Goal: Task Accomplishment & Management: Manage account settings

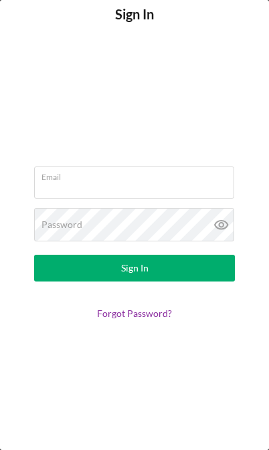
click at [151, 178] on div "Email" at bounding box center [134, 183] width 201 height 33
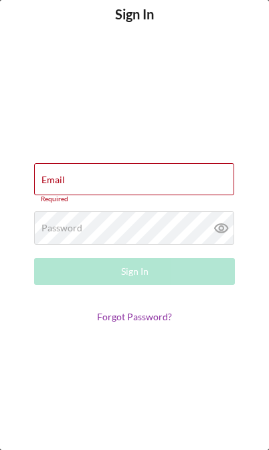
click at [180, 181] on div "Email Required" at bounding box center [134, 183] width 201 height 40
type input "[PERSON_NAME][EMAIL_ADDRESS][DOMAIN_NAME]"
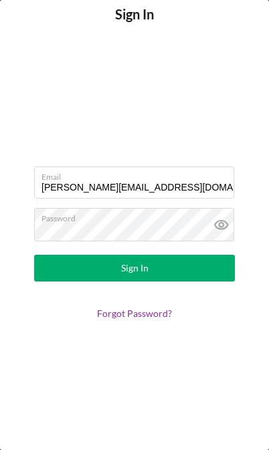
click at [134, 268] on button "Sign In" at bounding box center [134, 268] width 201 height 27
